Goal: Communication & Community: Participate in discussion

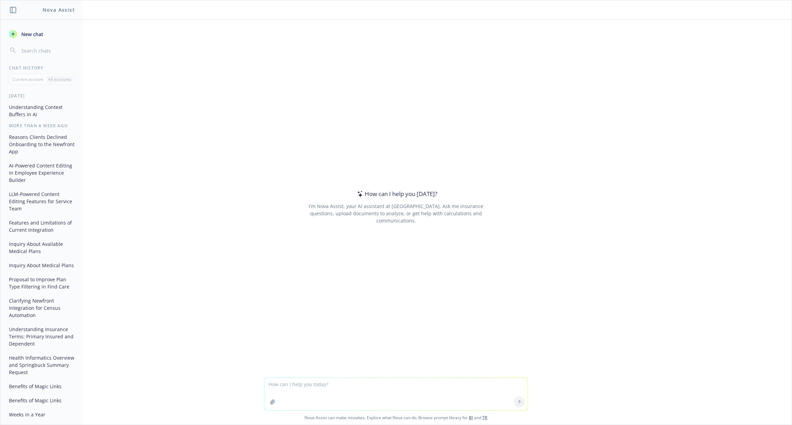
scroll to position [93, 0]
